Goal: Task Accomplishment & Management: Use online tool/utility

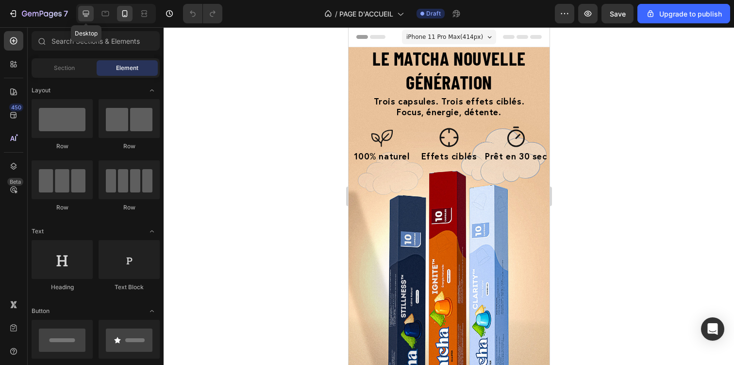
click at [87, 17] on icon at bounding box center [86, 14] width 6 height 6
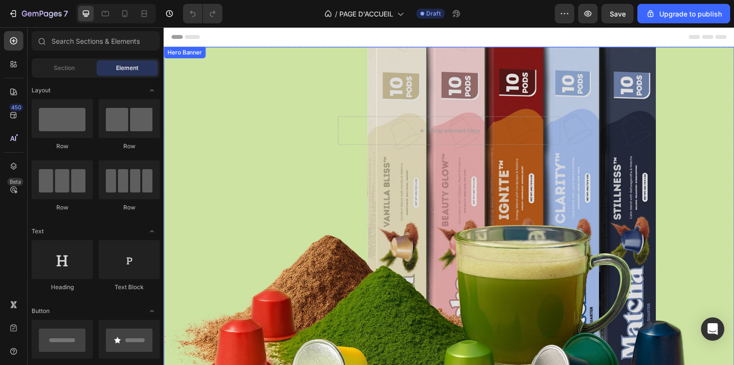
click at [261, 104] on div "Le matcha nouvelle génération Heading Drop element here Row Row" at bounding box center [455, 115] width 582 height 137
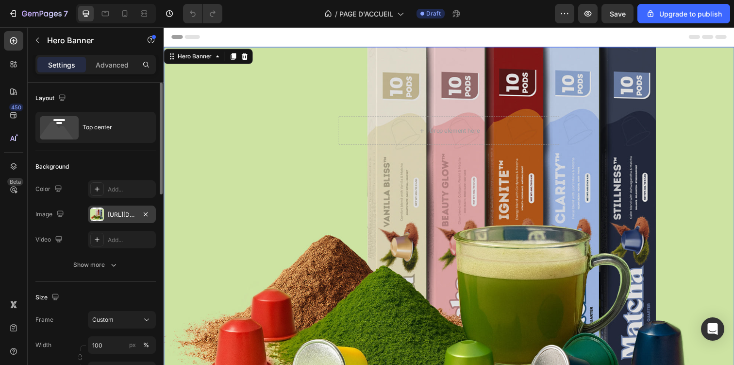
click at [117, 211] on div "[URL][DOMAIN_NAME]" at bounding box center [122, 214] width 28 height 9
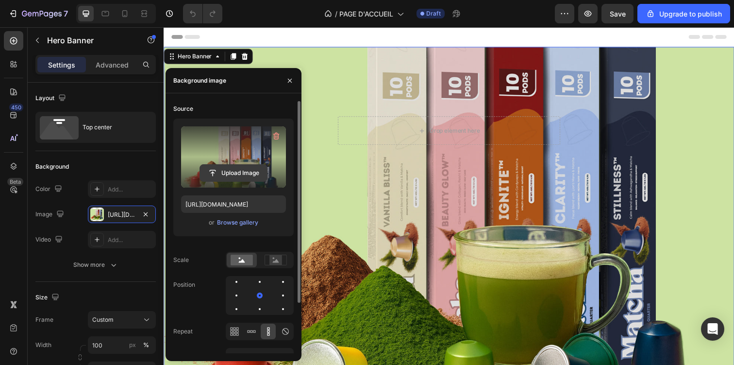
click at [259, 177] on input "file" at bounding box center [233, 173] width 67 height 17
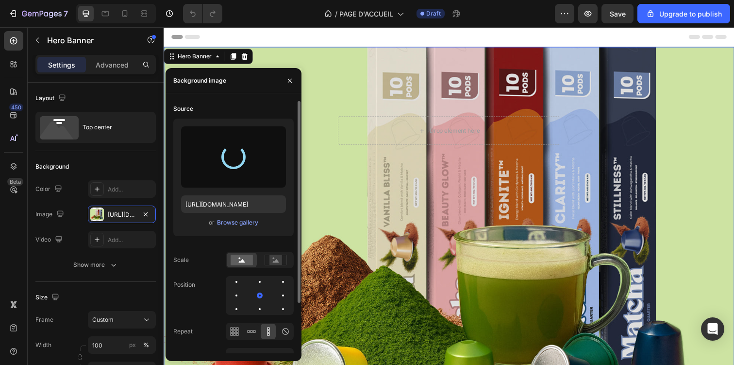
type input "[URL][DOMAIN_NAME]"
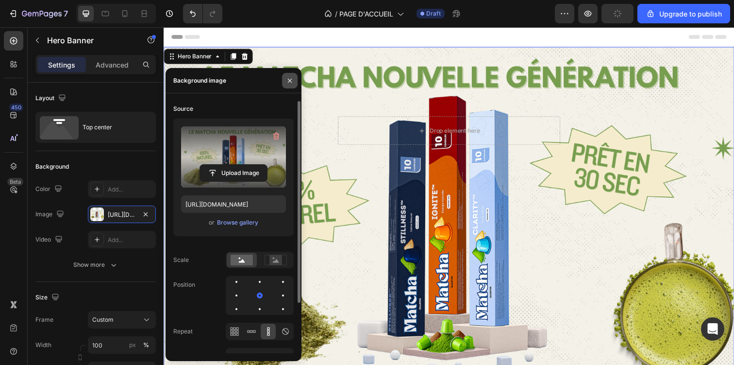
click at [296, 80] on button "button" at bounding box center [290, 81] width 16 height 16
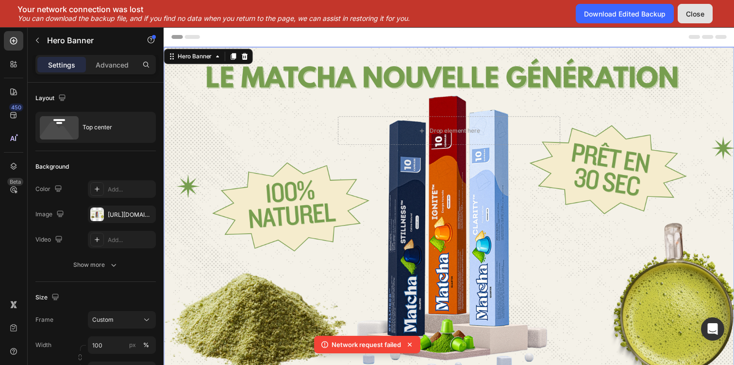
click at [700, 11] on div "Close" at bounding box center [695, 14] width 18 height 10
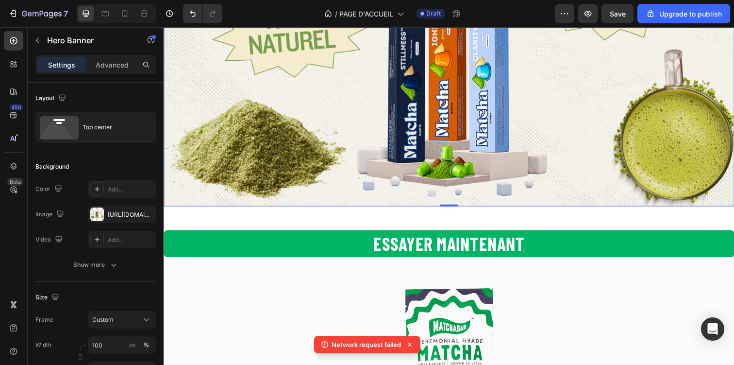
scroll to position [179, 0]
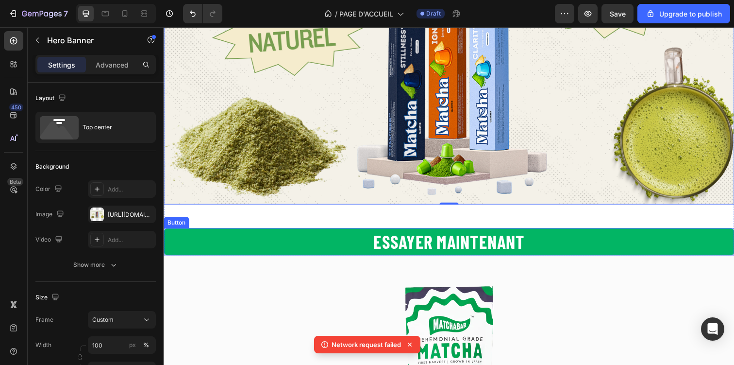
click at [548, 251] on button "Essayer maintenant" at bounding box center [455, 246] width 582 height 28
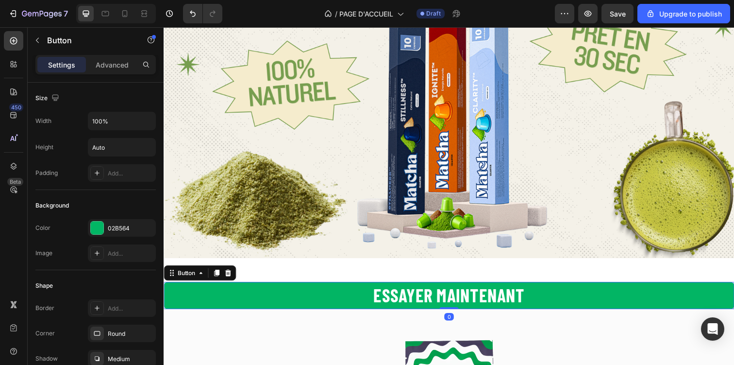
scroll to position [115, 0]
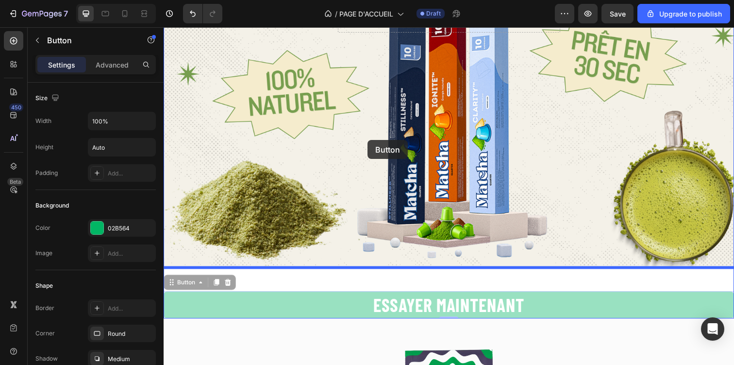
drag, startPoint x: 259, startPoint y: 308, endPoint x: 372, endPoint y: 141, distance: 201.7
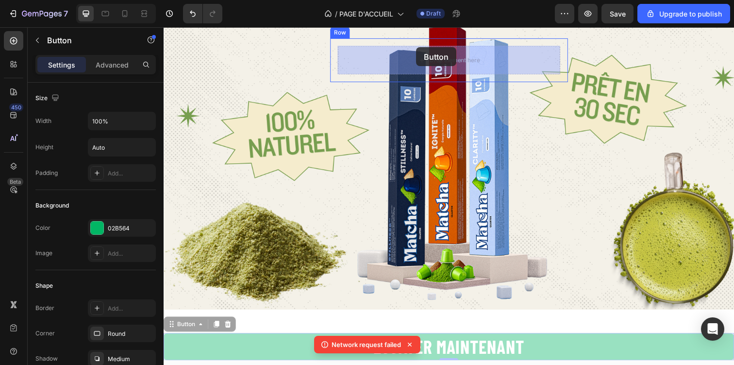
scroll to position [0, 0]
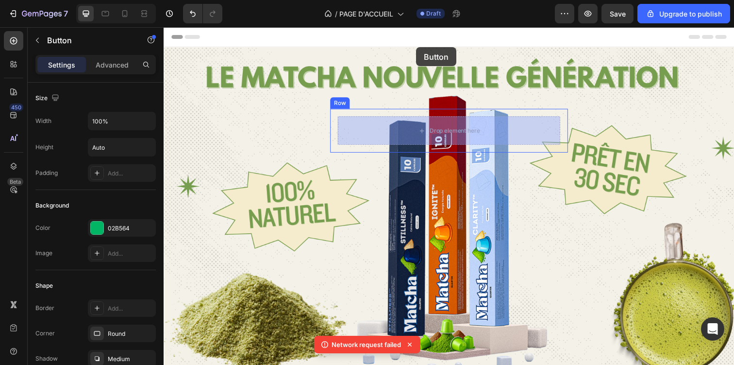
drag, startPoint x: 197, startPoint y: 323, endPoint x: 421, endPoint y: 50, distance: 353.2
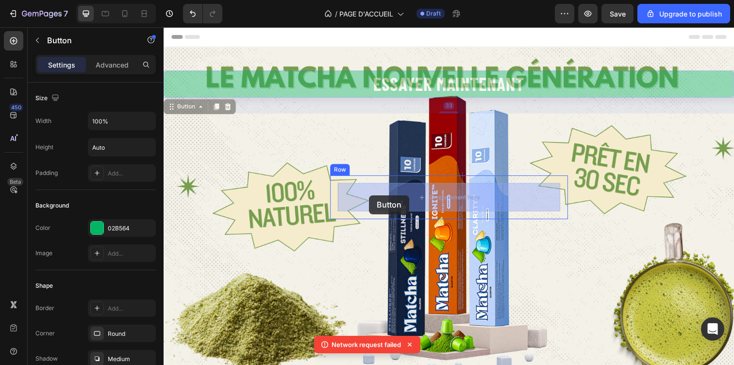
drag, startPoint x: 193, startPoint y: 110, endPoint x: 373, endPoint y: 199, distance: 200.8
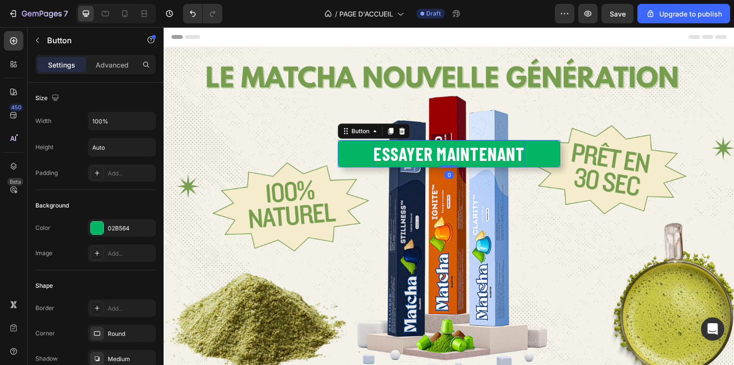
drag, startPoint x: 449, startPoint y: 185, endPoint x: 451, endPoint y: 160, distance: 25.4
click at [452, 161] on div "Essayer maintenant Button 0" at bounding box center [454, 156] width 227 height 28
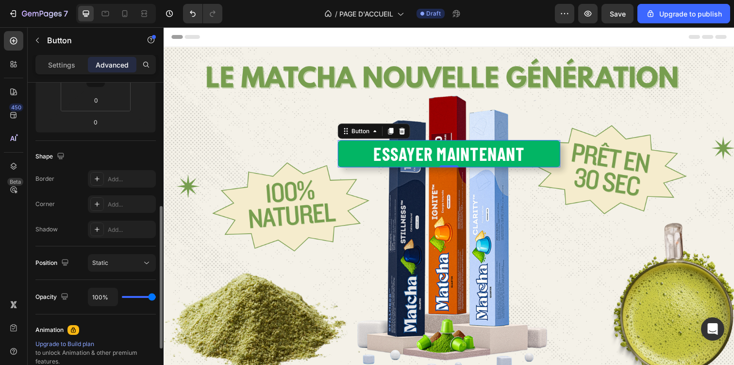
scroll to position [229, 0]
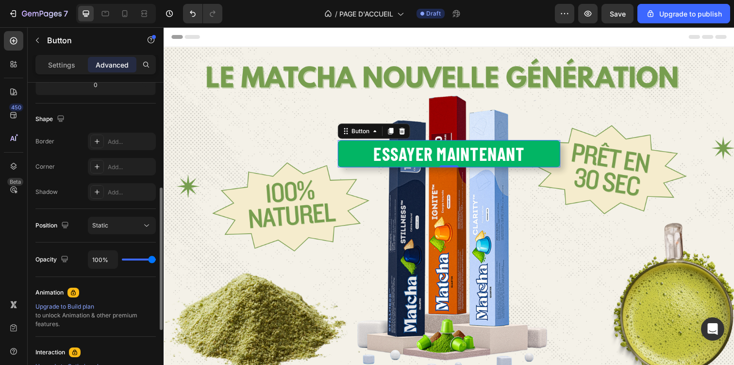
click at [355, 159] on button "Essayer maintenant" at bounding box center [454, 156] width 227 height 28
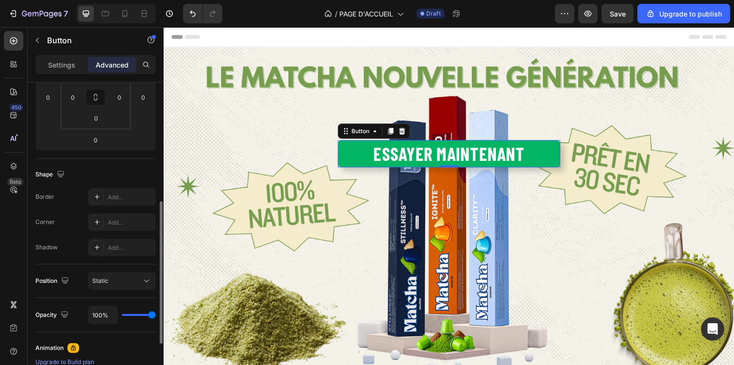
scroll to position [0, 0]
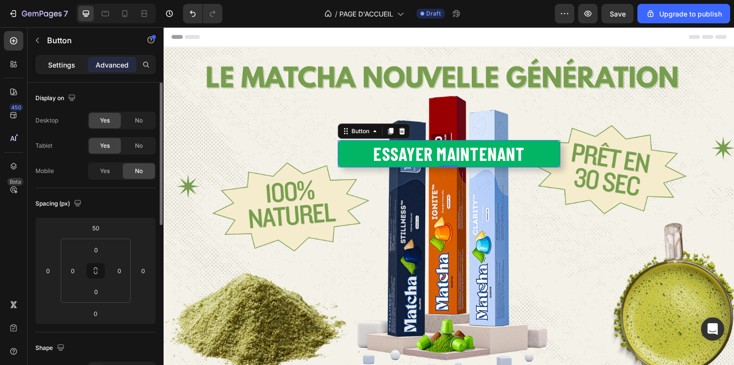
click at [55, 65] on p "Settings" at bounding box center [61, 65] width 27 height 10
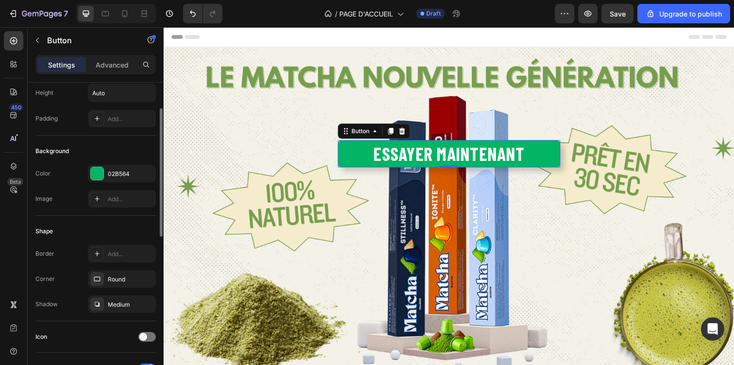
scroll to position [58, 0]
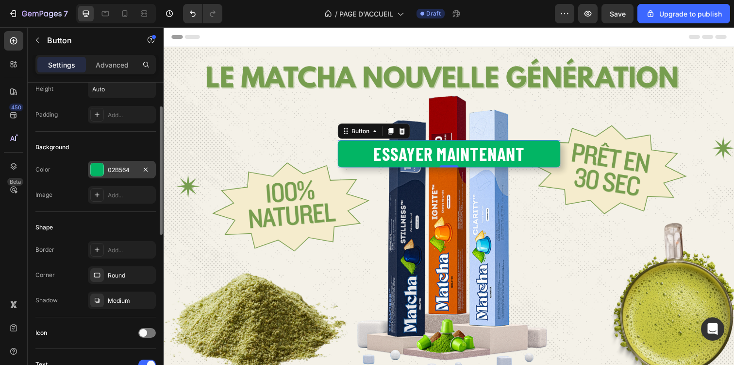
click at [133, 169] on div "02B564" at bounding box center [122, 170] width 28 height 9
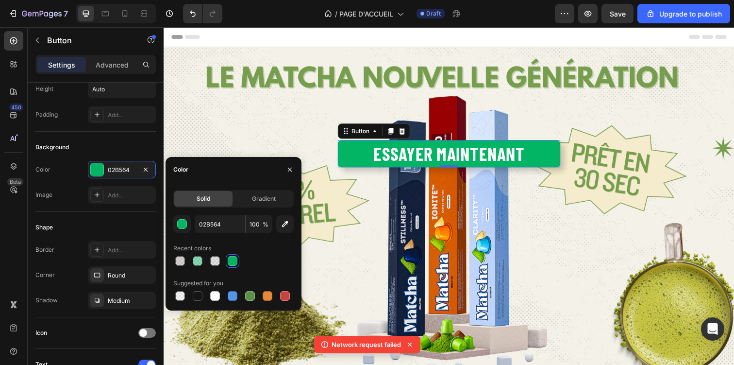
click at [199, 270] on div "02B564 100 % Recent colors Suggested for you" at bounding box center [233, 258] width 120 height 87
click at [250, 295] on div at bounding box center [250, 296] width 10 height 10
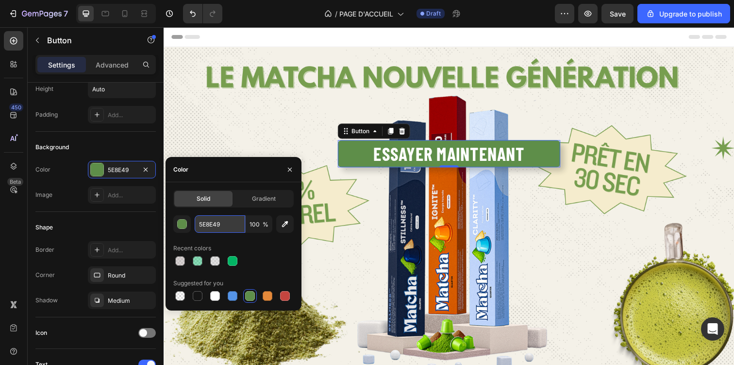
click at [212, 222] on input "5E8E49" at bounding box center [220, 223] width 50 height 17
paste input "#779e4f"
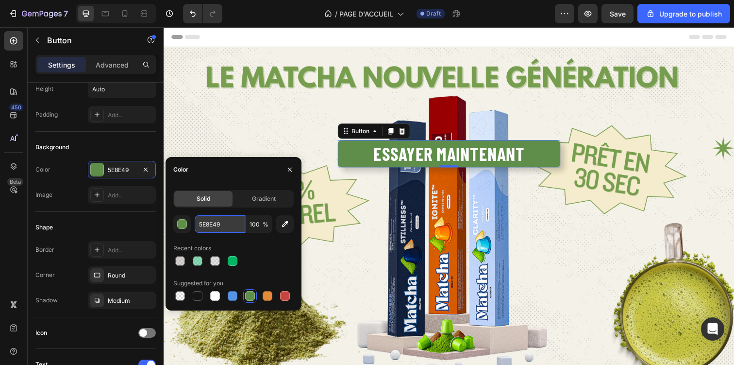
type input "#779e4f"
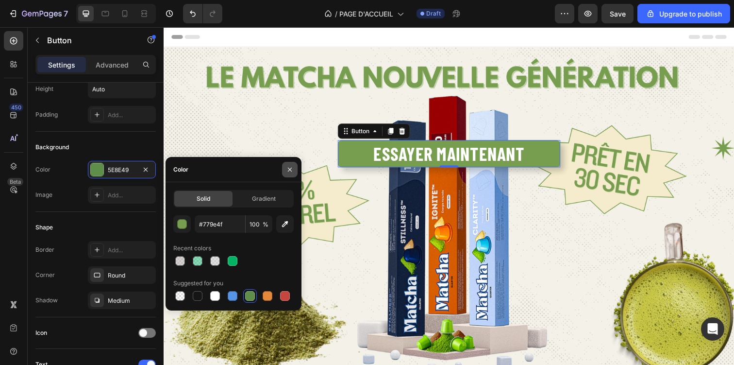
click at [289, 170] on icon "button" at bounding box center [290, 170] width 8 height 8
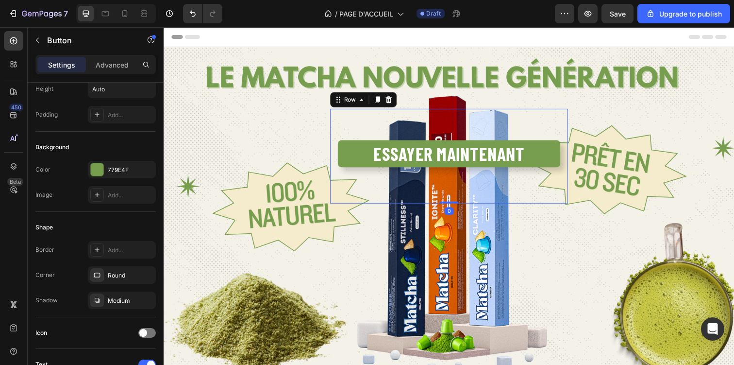
click at [406, 201] on div "Essayer maintenant Button Row Row 0" at bounding box center [454, 158] width 243 height 97
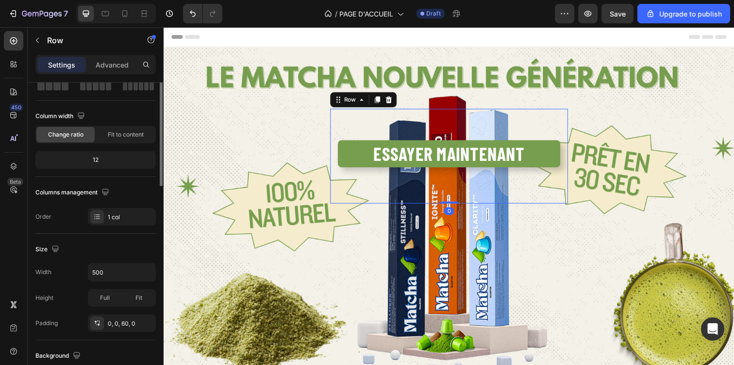
scroll to position [0, 0]
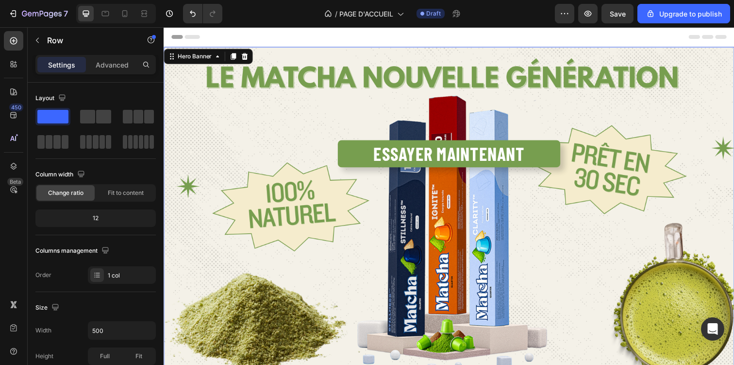
click at [566, 235] on div "Overlay" at bounding box center [455, 217] width 582 height 340
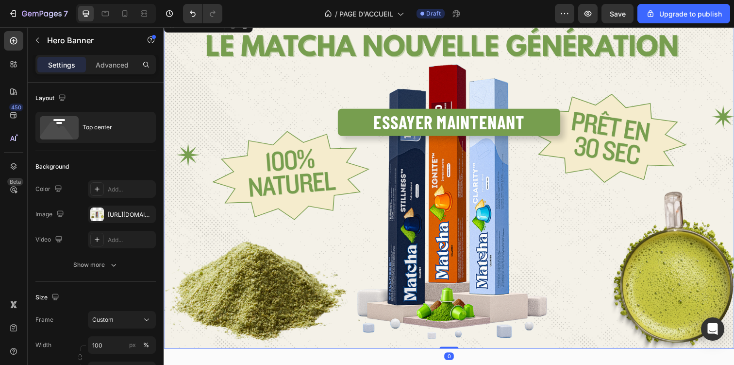
scroll to position [29, 0]
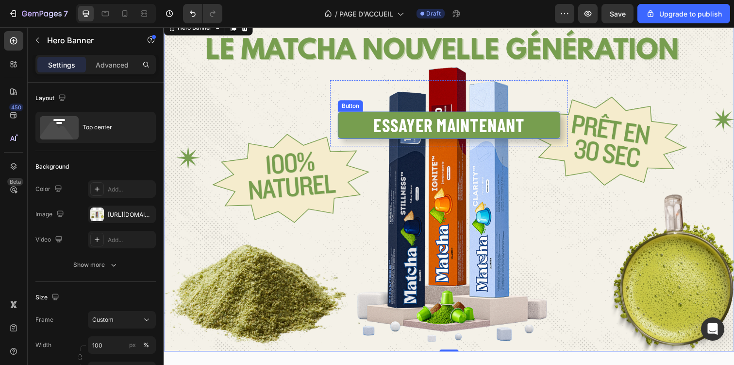
click at [539, 134] on button "Essayer maintenant" at bounding box center [454, 127] width 227 height 28
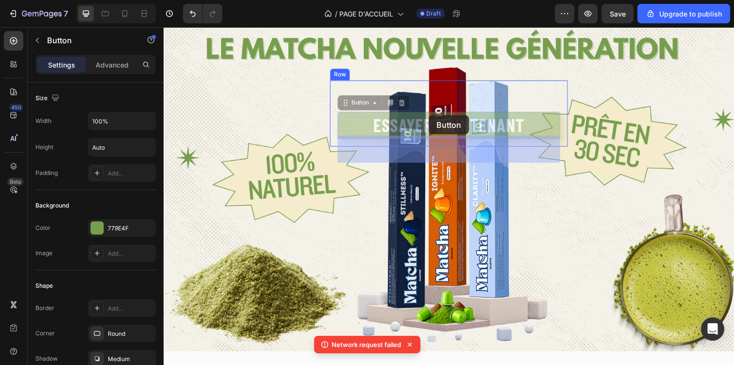
drag, startPoint x: 371, startPoint y: 106, endPoint x: 434, endPoint y: 116, distance: 64.4
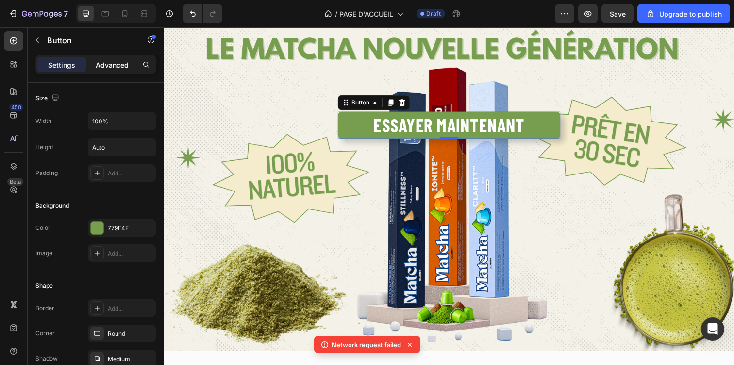
click at [114, 70] on div "Advanced" at bounding box center [112, 65] width 49 height 16
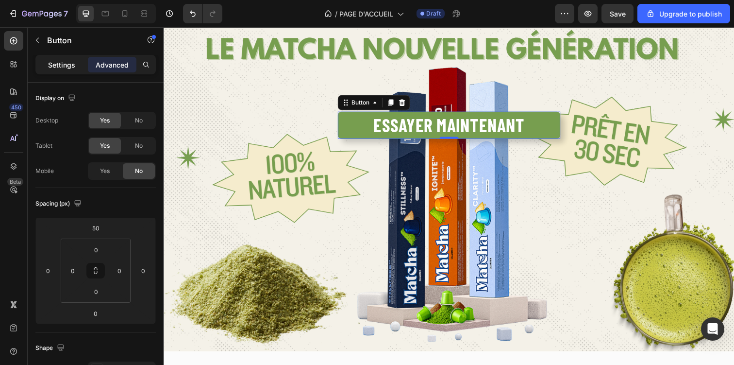
click at [71, 71] on div "Settings" at bounding box center [61, 65] width 49 height 16
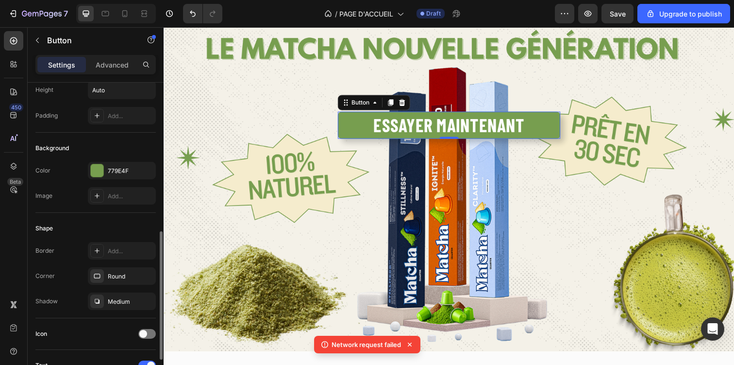
scroll to position [0, 0]
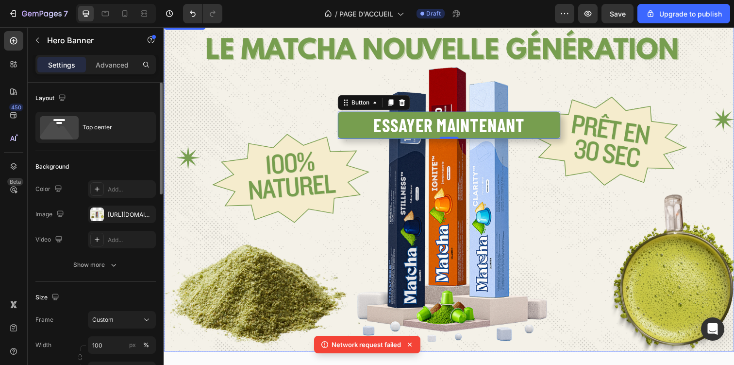
click at [303, 171] on div "Le matcha nouvelle génération Heading Essayer maintenant Button 0 Row Row" at bounding box center [455, 98] width 582 height 160
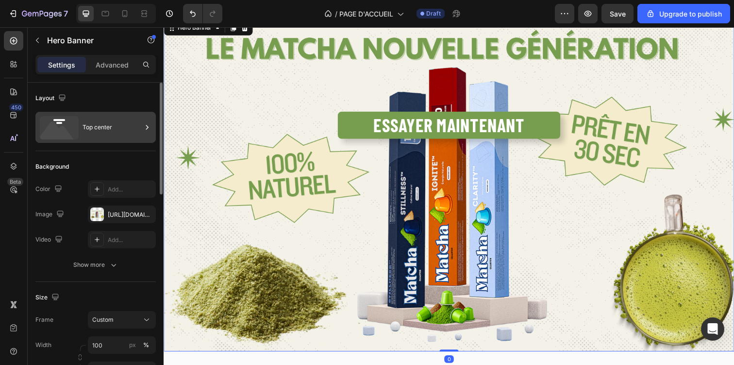
click at [120, 130] on div "Top center" at bounding box center [112, 127] width 59 height 22
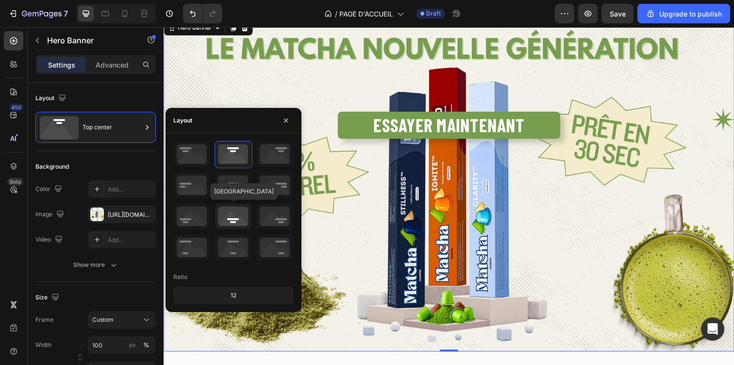
click at [227, 218] on icon at bounding box center [233, 215] width 36 height 25
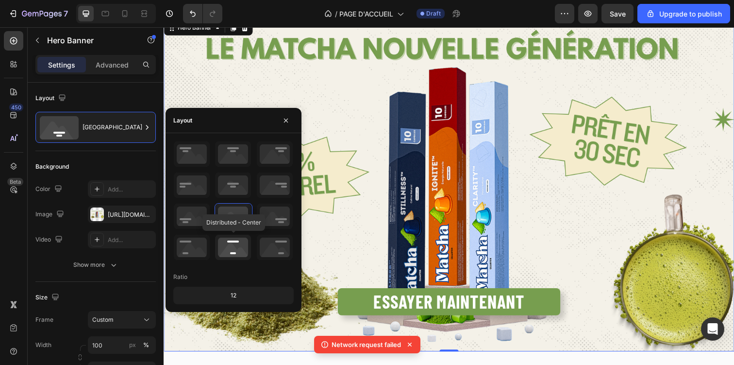
click at [231, 246] on icon at bounding box center [233, 246] width 36 height 25
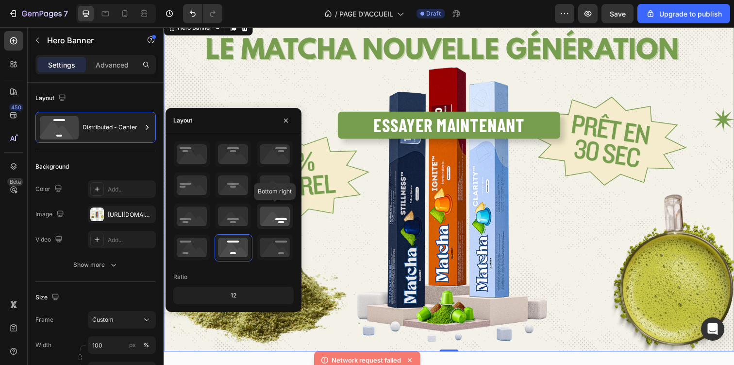
click at [276, 220] on icon at bounding box center [275, 215] width 36 height 25
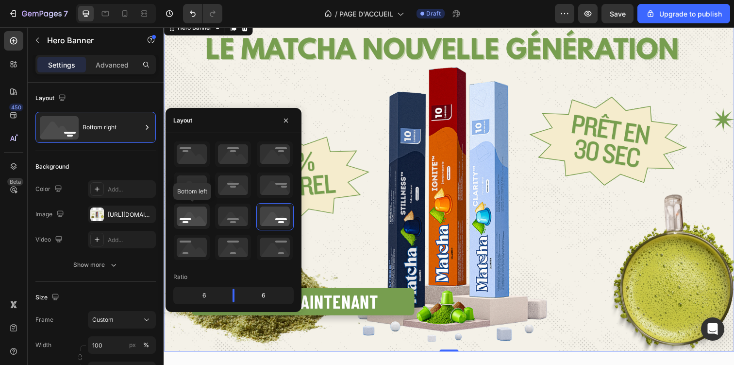
click at [190, 220] on icon at bounding box center [192, 215] width 36 height 25
click at [186, 251] on icon at bounding box center [192, 246] width 36 height 25
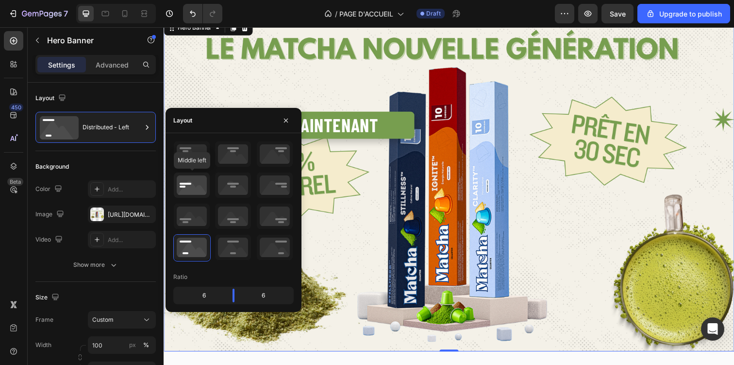
click at [190, 190] on icon at bounding box center [192, 184] width 36 height 25
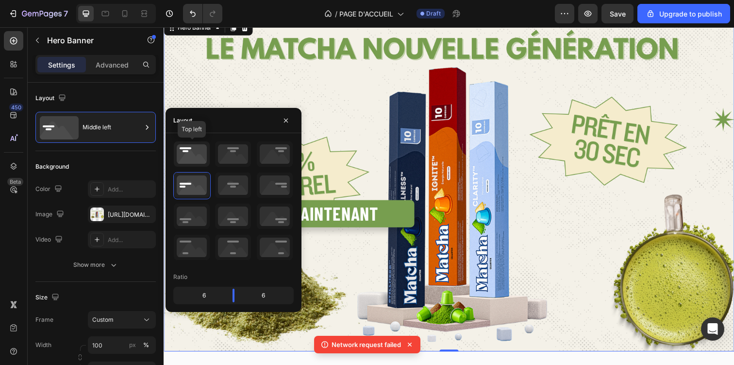
click at [192, 150] on icon at bounding box center [192, 153] width 36 height 25
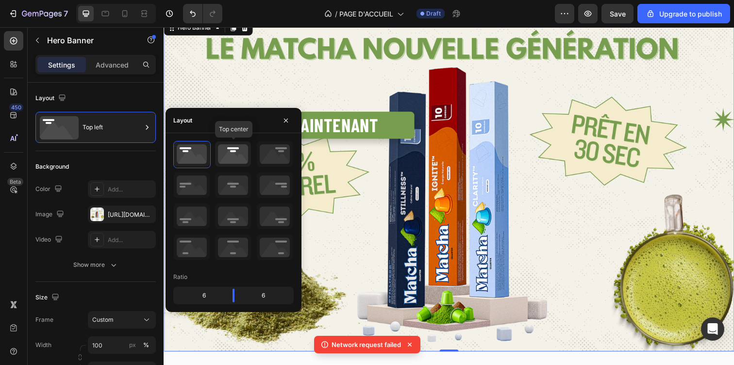
click at [234, 147] on icon at bounding box center [233, 153] width 36 height 25
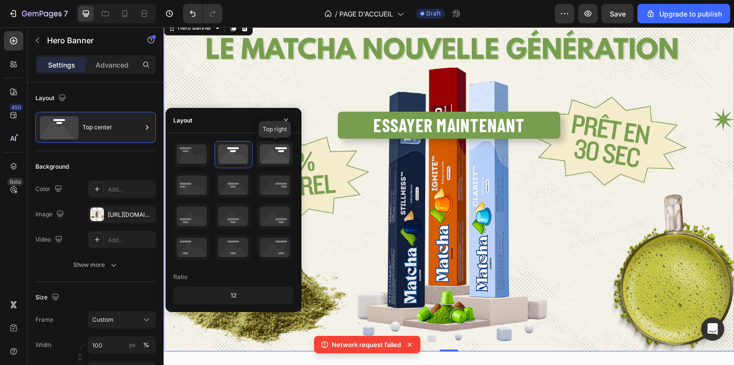
click at [278, 148] on icon at bounding box center [275, 153] width 36 height 25
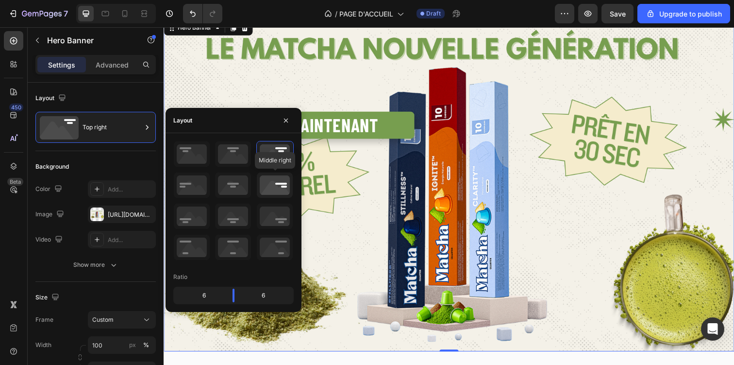
click at [280, 179] on icon at bounding box center [275, 184] width 36 height 25
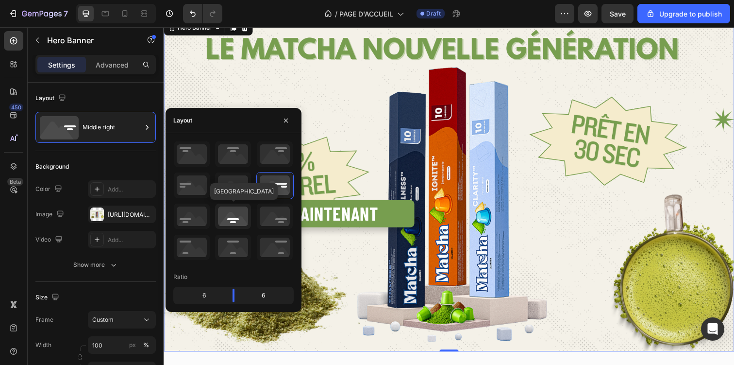
click at [233, 217] on icon at bounding box center [233, 215] width 36 height 25
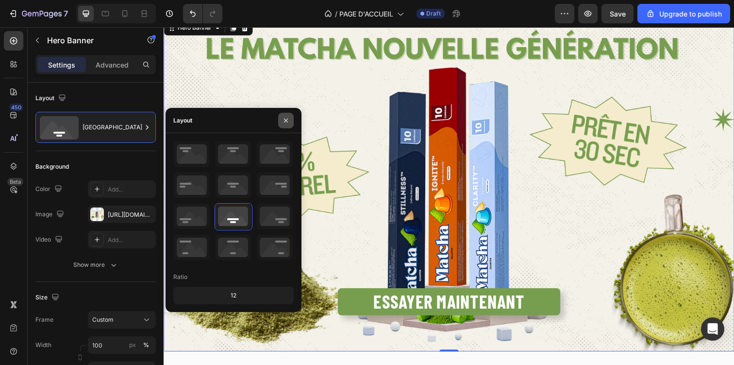
click at [289, 122] on icon "button" at bounding box center [286, 120] width 8 height 8
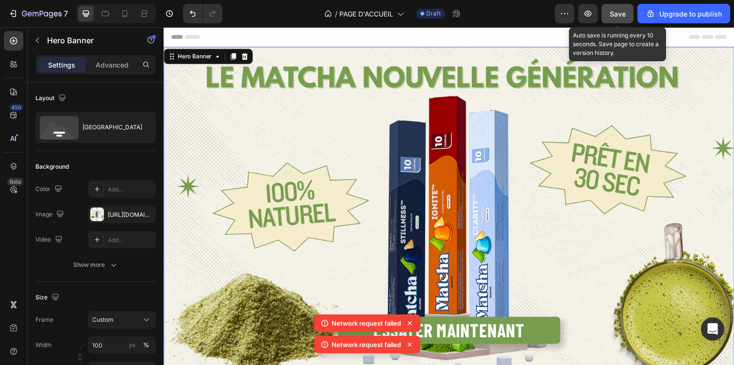
click at [626, 11] on button "Save" at bounding box center [617, 13] width 32 height 19
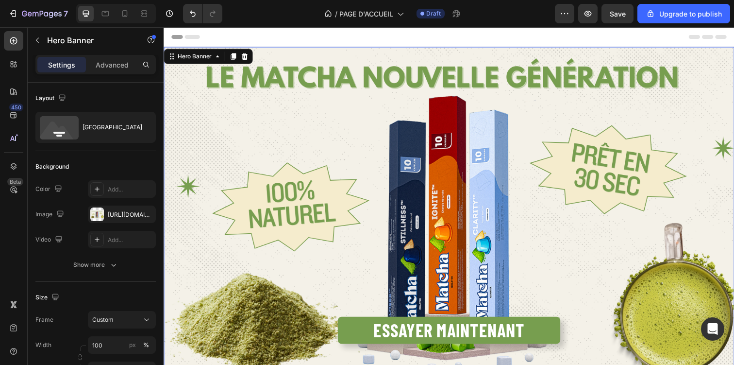
click at [471, 111] on div "Overlay" at bounding box center [455, 217] width 582 height 340
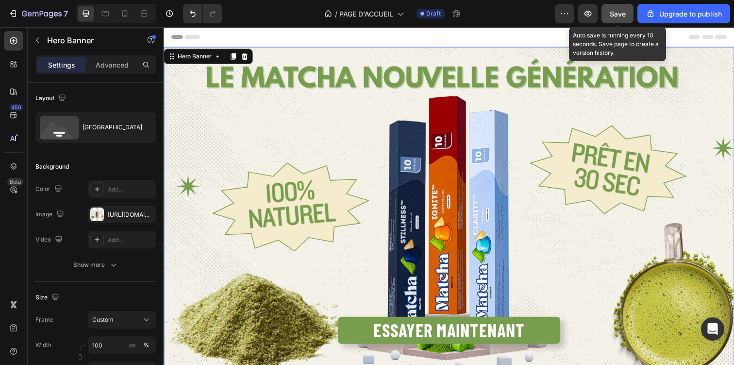
click at [625, 18] on div "Save" at bounding box center [618, 14] width 16 height 10
click at [608, 14] on button "Save" at bounding box center [617, 13] width 32 height 19
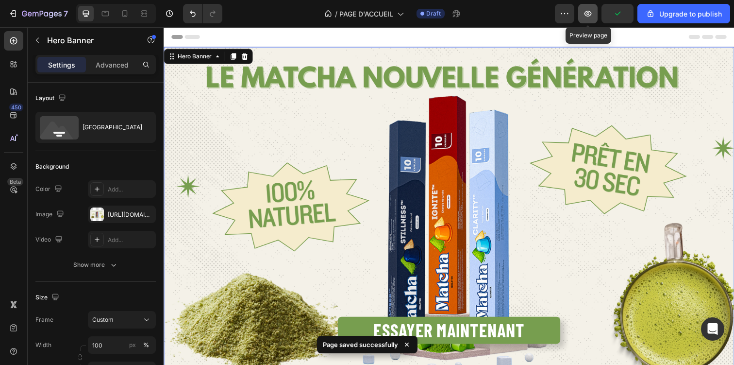
click at [589, 14] on icon "button" at bounding box center [588, 14] width 10 height 10
click at [596, 15] on button "button" at bounding box center [587, 13] width 19 height 19
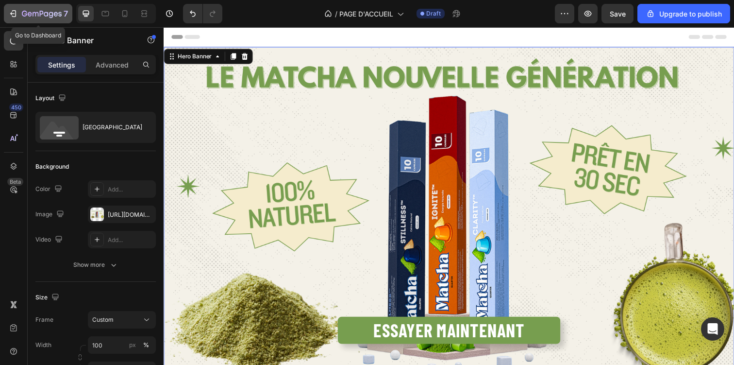
click at [49, 14] on icon "button" at bounding box center [51, 15] width 4 height 6
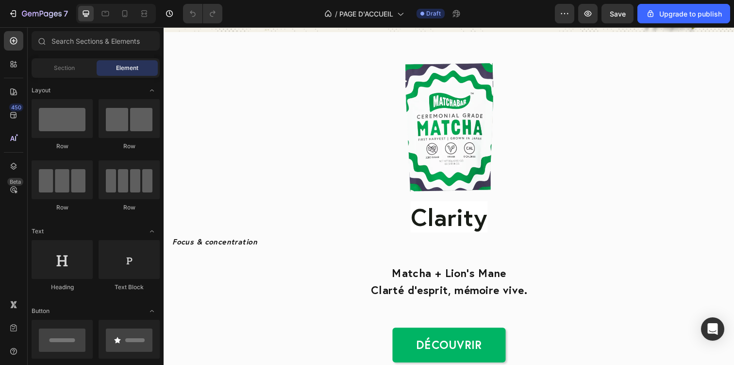
scroll to position [351, 0]
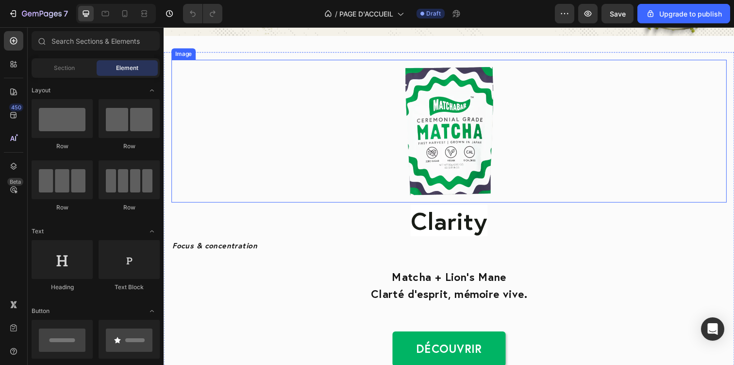
click at [578, 161] on img at bounding box center [454, 133] width 567 height 146
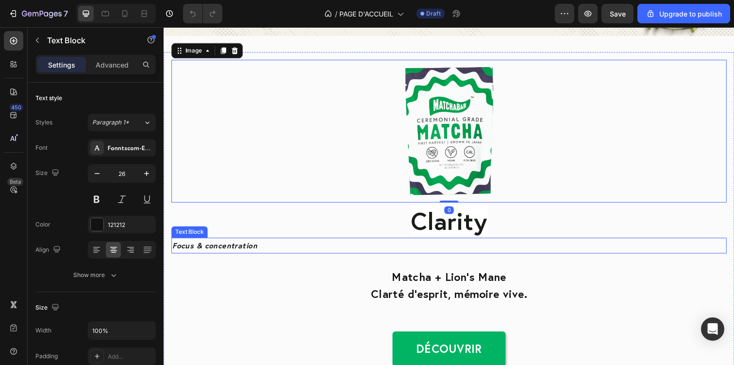
click at [350, 259] on div "Matcha + Lion’s Mane Clarté d’esprit, mémoire vive. Text Block" at bounding box center [454, 290] width 567 height 65
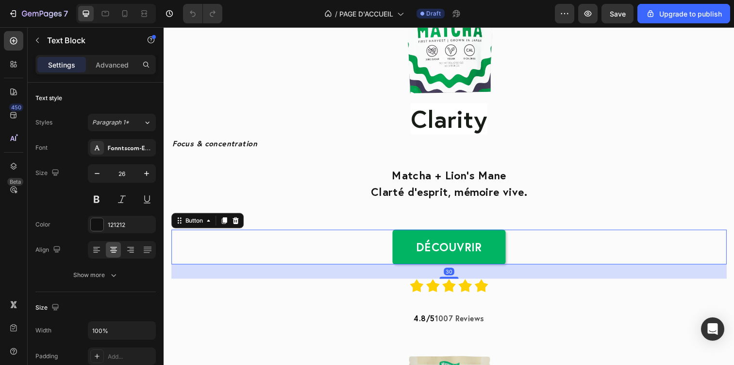
click at [343, 259] on div "Découvrir Button 30" at bounding box center [454, 250] width 567 height 35
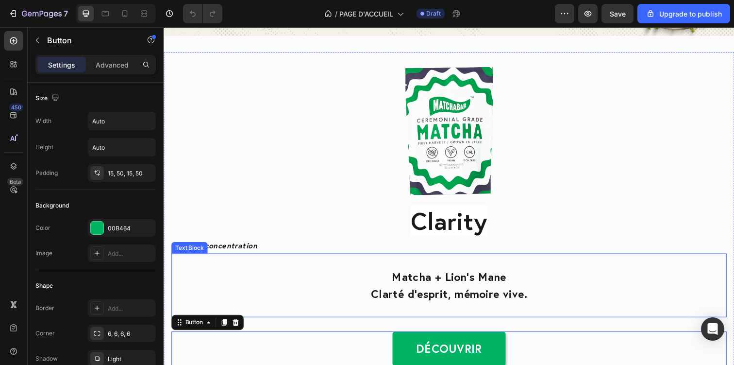
click at [266, 258] on div "Matcha + Lion’s Mane Clarté d’esprit, mémoire vive. Text Block" at bounding box center [454, 290] width 567 height 65
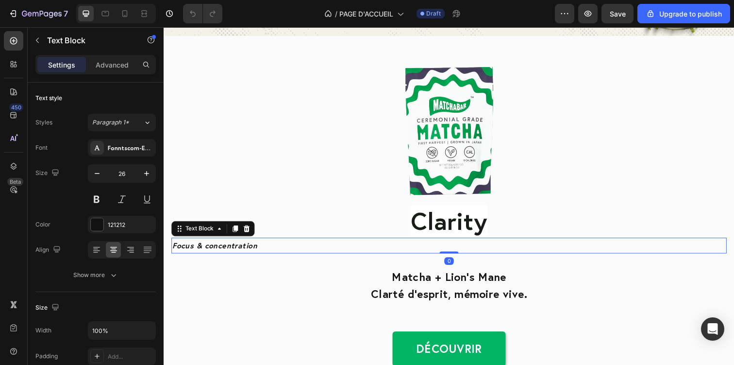
click at [284, 243] on p "Focus & concentration" at bounding box center [454, 250] width 565 height 14
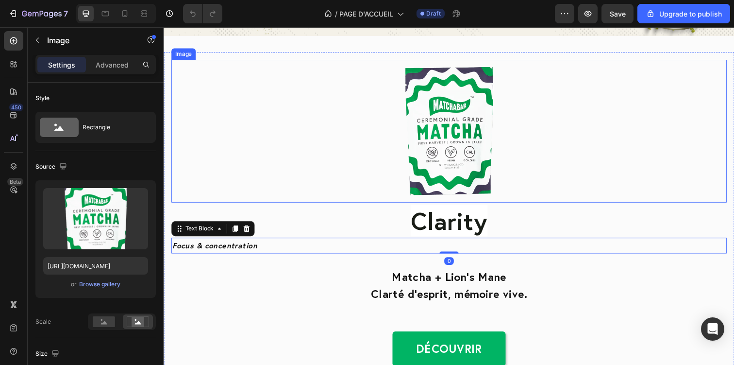
click at [235, 114] on img at bounding box center [454, 133] width 567 height 146
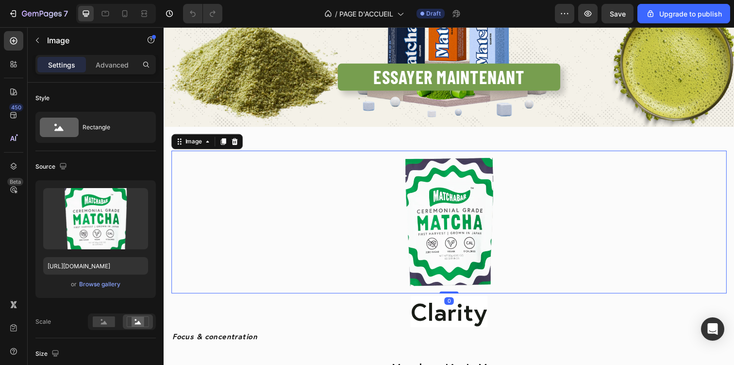
scroll to position [250, 0]
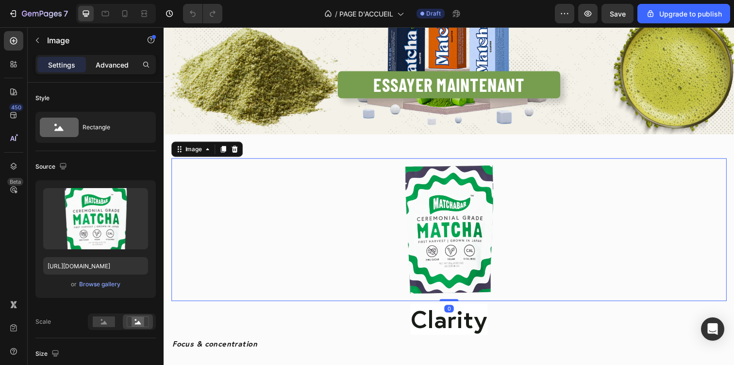
click at [124, 64] on p "Advanced" at bounding box center [112, 65] width 33 height 10
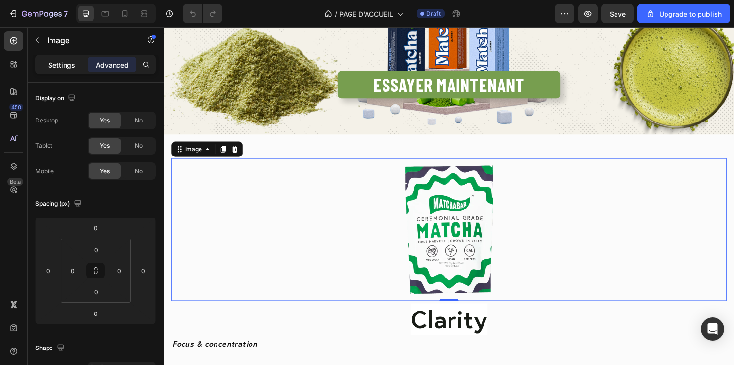
click at [78, 64] on div "Settings" at bounding box center [61, 65] width 49 height 16
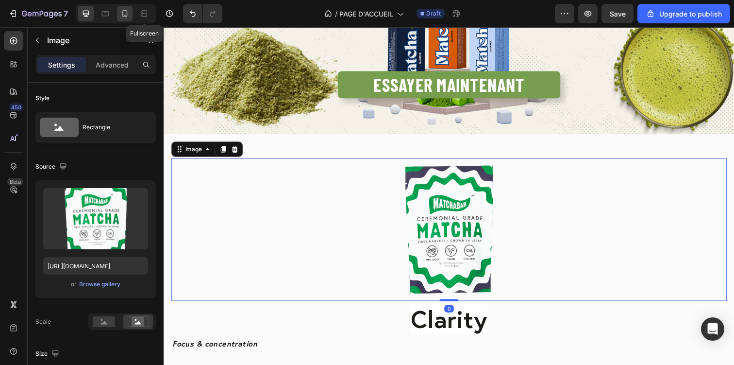
click at [129, 17] on icon at bounding box center [125, 14] width 10 height 10
type input "https://cdn.shopify.com/s/files/1/0936/3528/1163/files/gempages_579320845667664…"
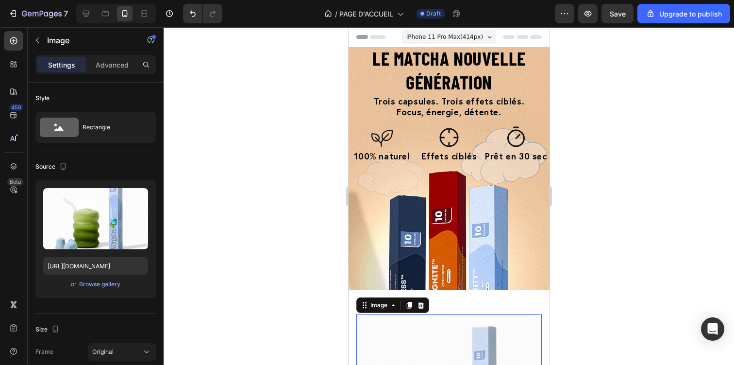
click at [579, 191] on div at bounding box center [449, 195] width 570 height 337
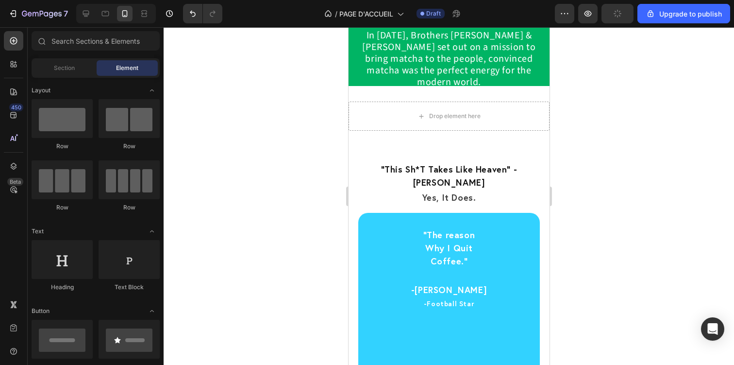
scroll to position [2971, 0]
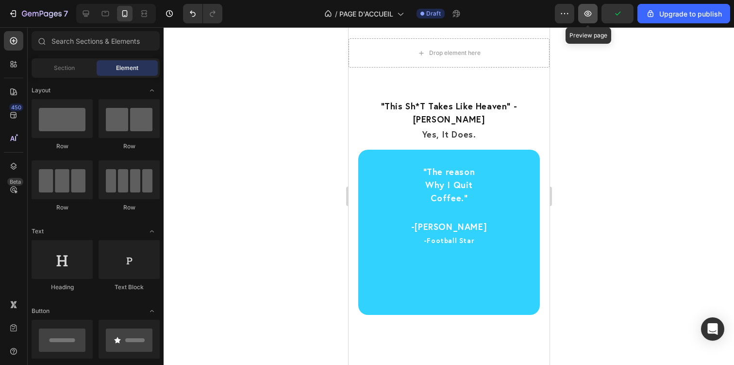
click at [582, 21] on button "button" at bounding box center [587, 13] width 19 height 19
